Goal: Information Seeking & Learning: Check status

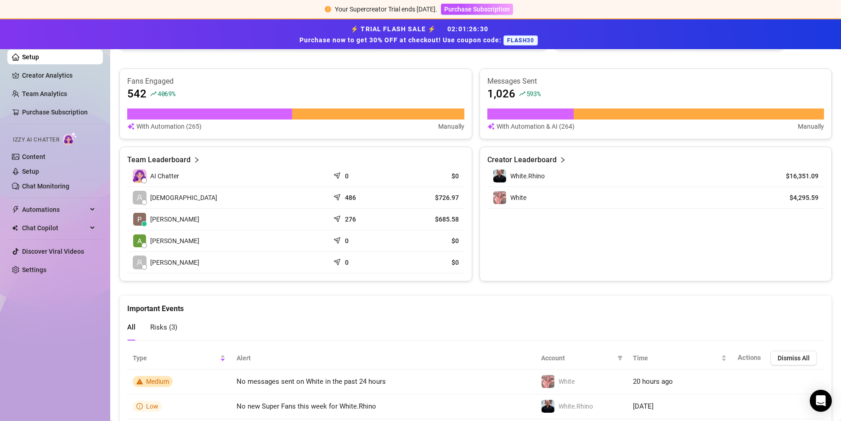
scroll to position [360, 0]
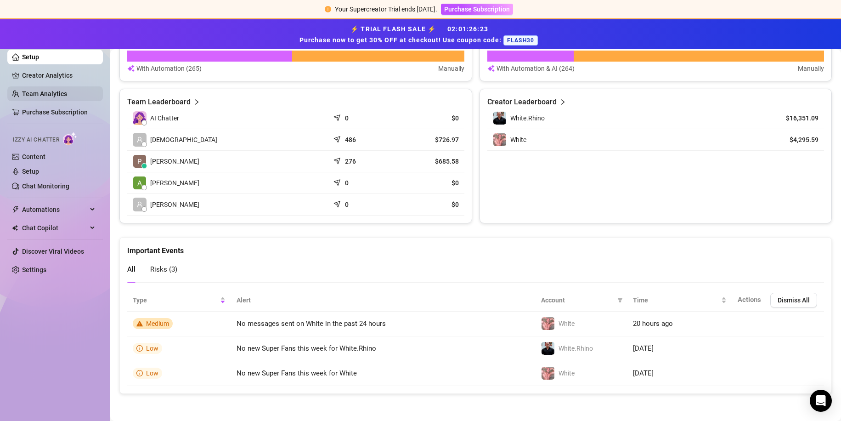
click at [53, 97] on link "Team Analytics" at bounding box center [44, 93] width 45 height 7
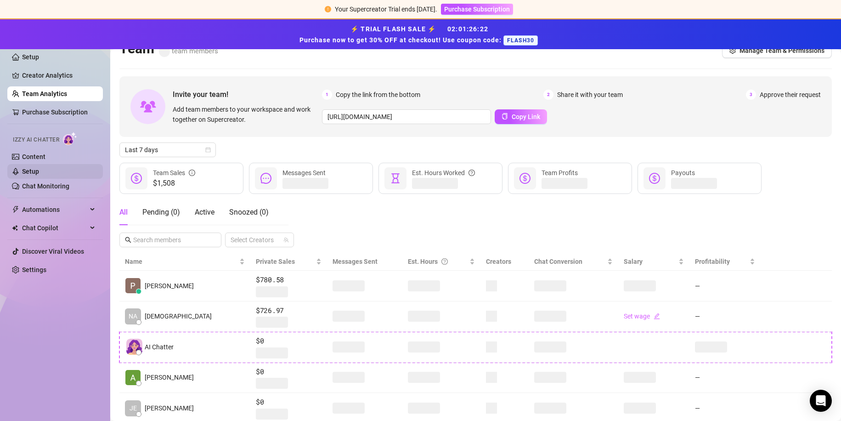
scroll to position [36, 0]
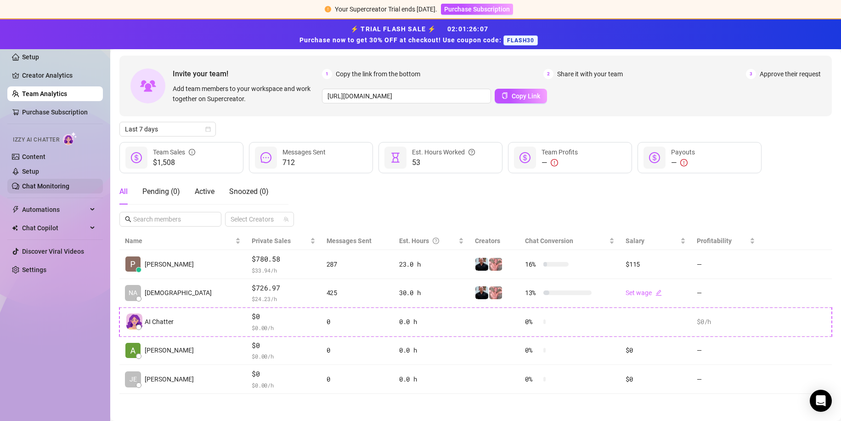
click at [40, 185] on link "Chat Monitoring" at bounding box center [45, 185] width 47 height 7
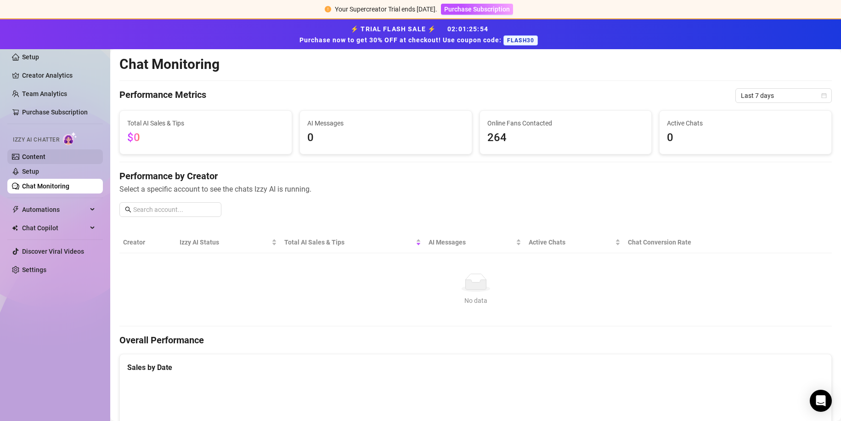
click at [45, 160] on link "Content" at bounding box center [33, 156] width 23 height 7
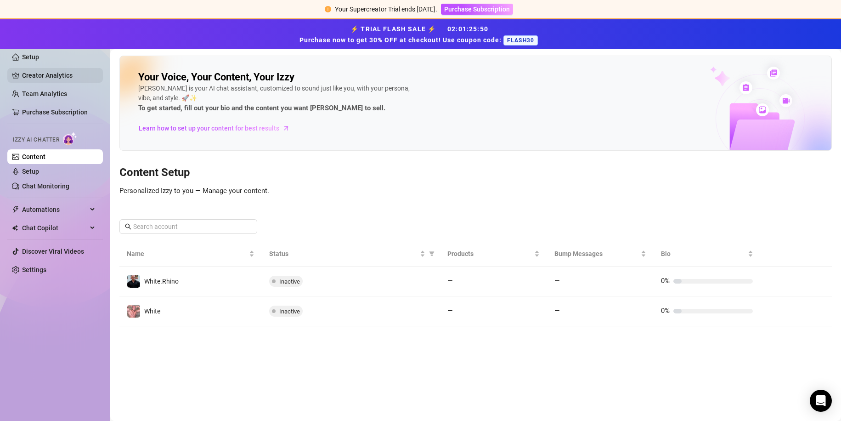
click at [51, 74] on link "Creator Analytics" at bounding box center [58, 75] width 73 height 15
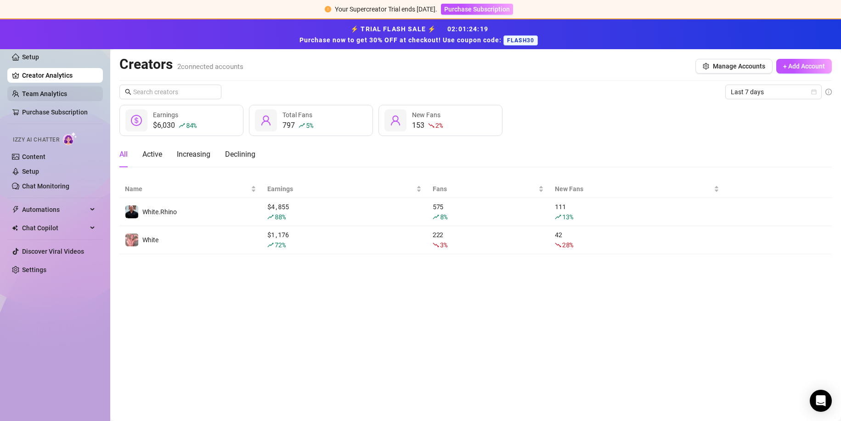
click at [63, 96] on link "Team Analytics" at bounding box center [44, 93] width 45 height 7
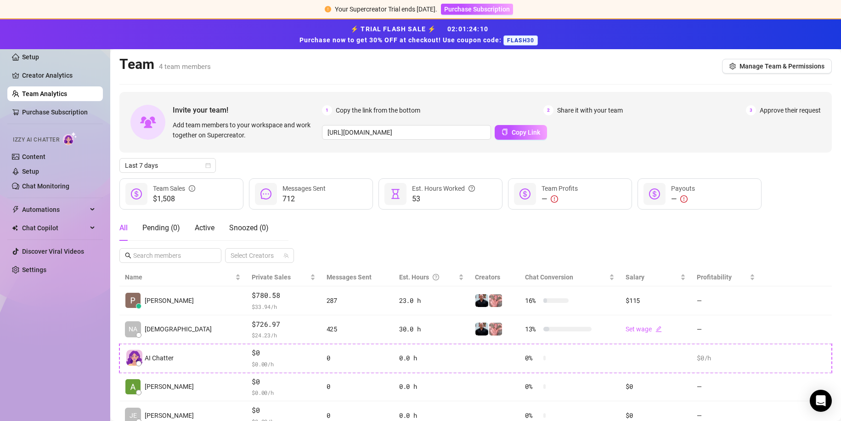
click at [421, 195] on span "53" at bounding box center [443, 198] width 63 height 11
click at [398, 192] on icon "hourglass" at bounding box center [395, 193] width 11 height 11
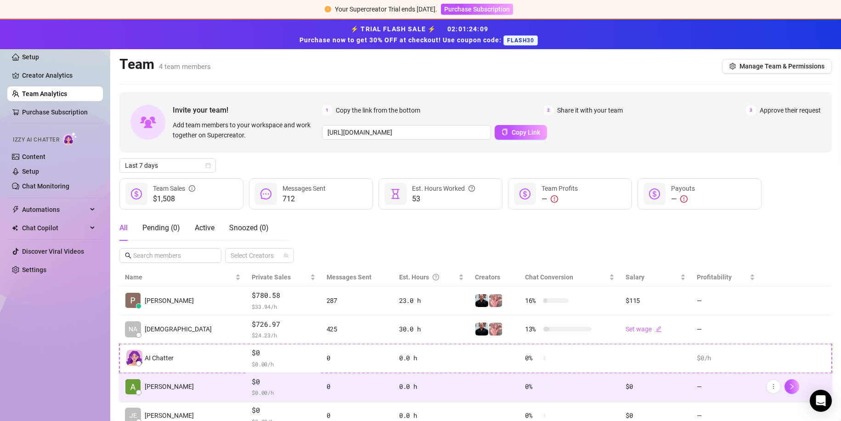
scroll to position [36, 0]
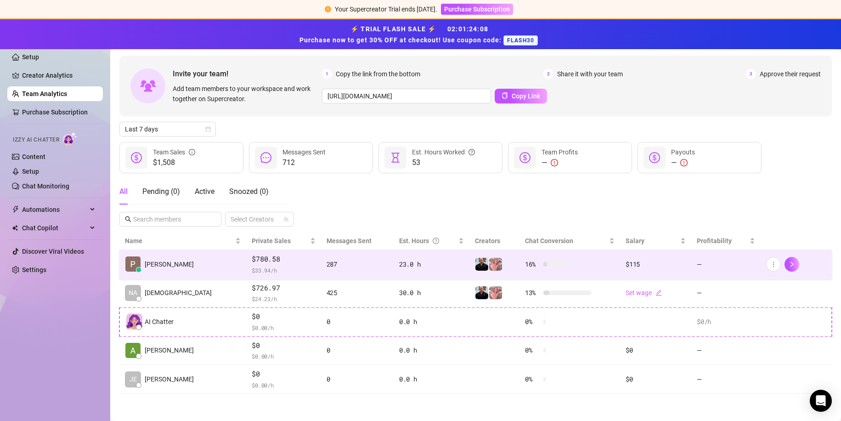
click at [353, 272] on td "287" at bounding box center [357, 264] width 73 height 29
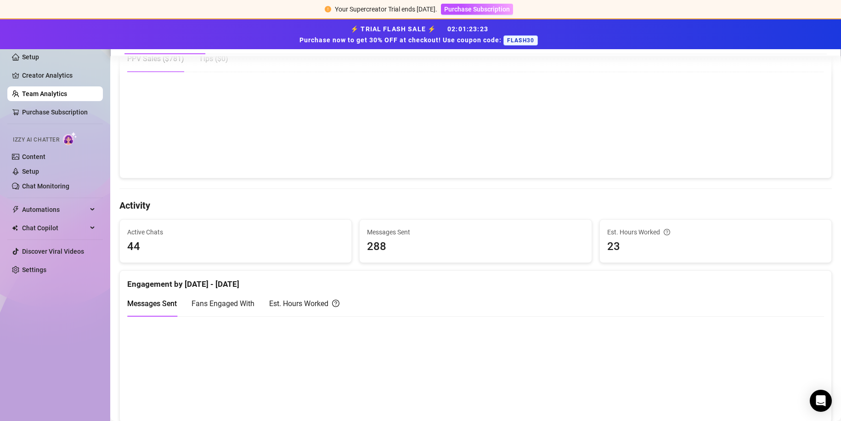
scroll to position [275, 0]
click at [625, 246] on span "23" at bounding box center [715, 244] width 217 height 17
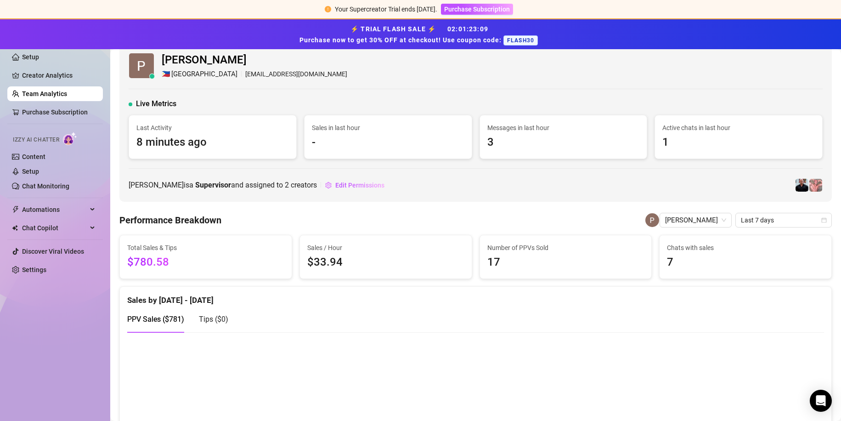
scroll to position [0, 0]
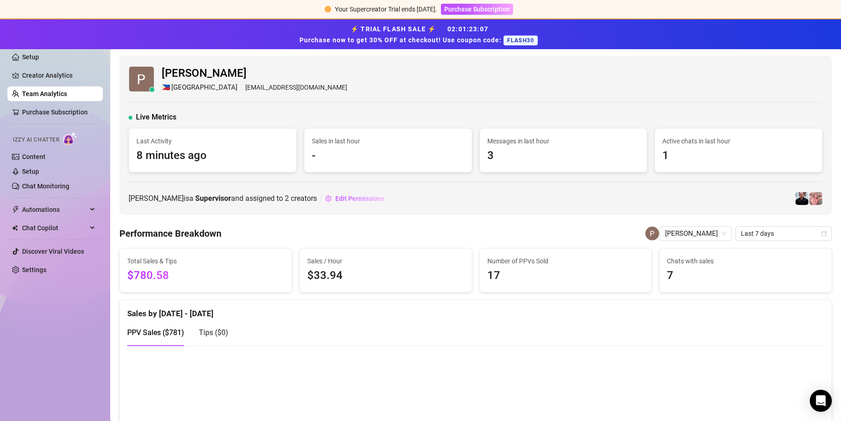
click at [331, 153] on span "-" at bounding box center [388, 155] width 152 height 17
